Goal: Task Accomplishment & Management: Manage account settings

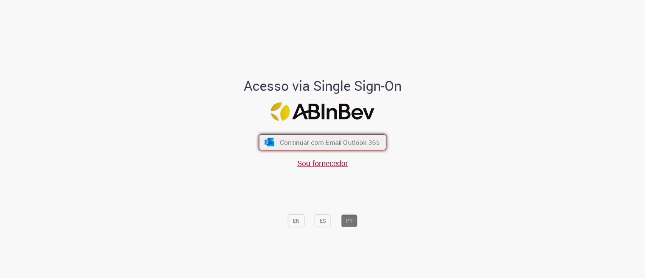
click at [314, 141] on span "Continuar com Email Outlook 365" at bounding box center [330, 141] width 100 height 9
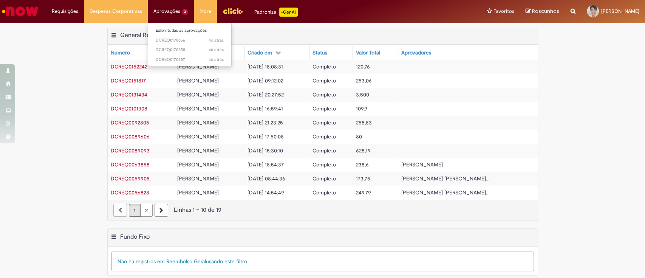
click at [162, 5] on li "Aprovações 3 Exibir todas as aprovações 4d atrás 4 dias atrás DCREQ0170656 4d a…" at bounding box center [171, 11] width 46 height 23
click at [168, 41] on span "4d atrás 4 dias atrás DCREQ0170656" at bounding box center [190, 40] width 68 height 6
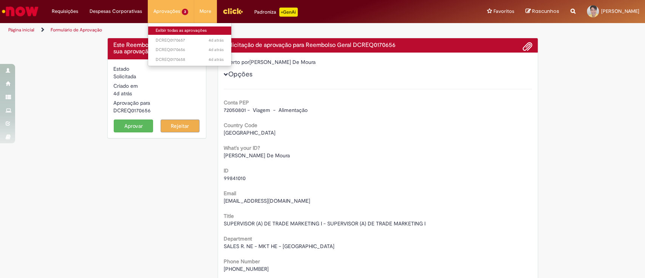
click at [168, 28] on link "Exibir todas as aprovações" at bounding box center [189, 30] width 83 height 8
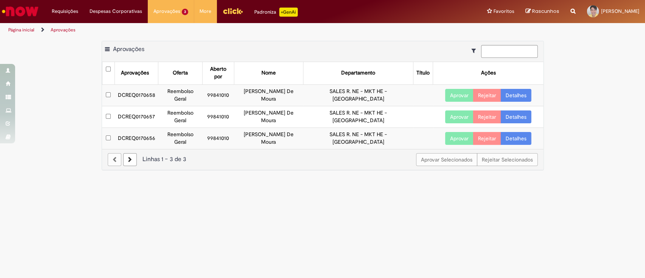
click at [483, 89] on link "Detalhes" at bounding box center [515, 95] width 31 height 13
click at [483, 110] on link "Detalhes" at bounding box center [515, 116] width 31 height 13
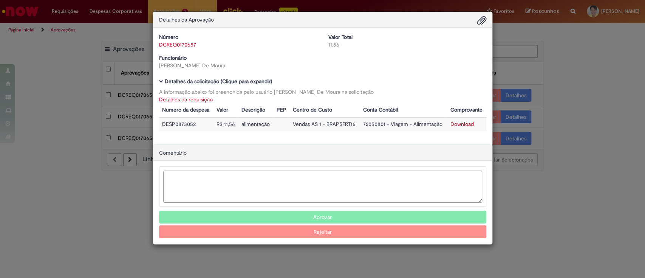
click at [465, 117] on td "Download" at bounding box center [466, 124] width 39 height 14
click at [462, 120] on td "Download" at bounding box center [466, 124] width 39 height 14
click at [459, 125] on link "Download" at bounding box center [461, 123] width 23 height 7
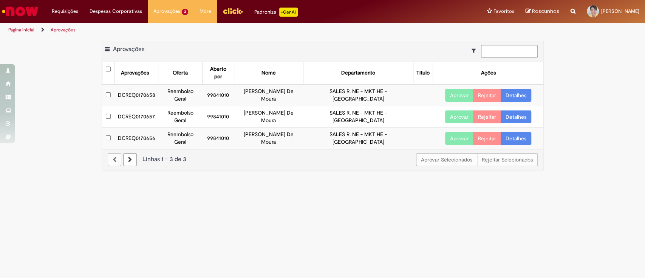
click at [483, 132] on link "Detalhes" at bounding box center [515, 138] width 31 height 13
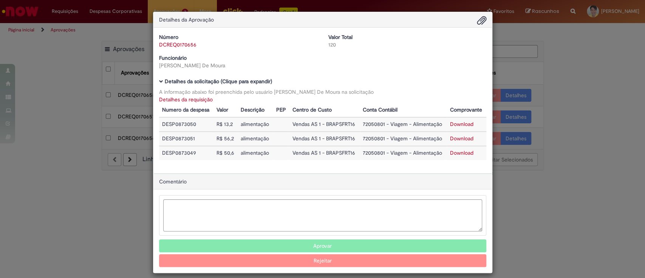
click at [457, 155] on link "Download" at bounding box center [461, 152] width 23 height 7
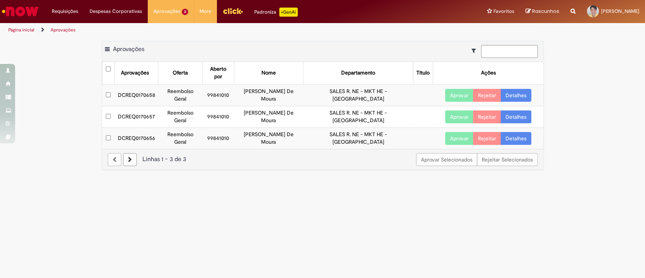
click at [109, 88] on td at bounding box center [108, 95] width 13 height 22
click at [459, 89] on button "Aprovar" at bounding box center [459, 95] width 28 height 13
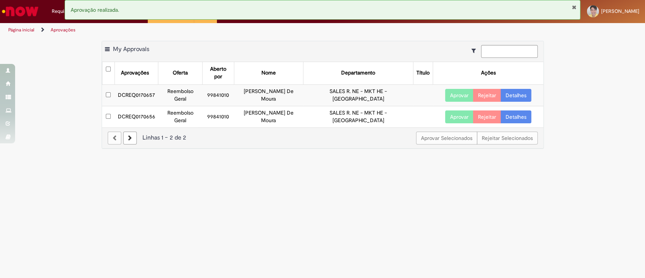
click at [459, 110] on button "Aprovar" at bounding box center [459, 116] width 28 height 13
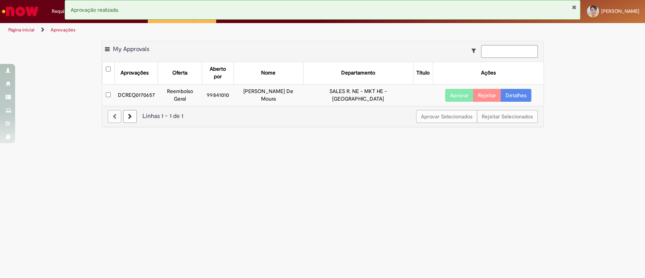
click at [453, 89] on button "Aprovar" at bounding box center [459, 95] width 28 height 13
